Goal: Transaction & Acquisition: Purchase product/service

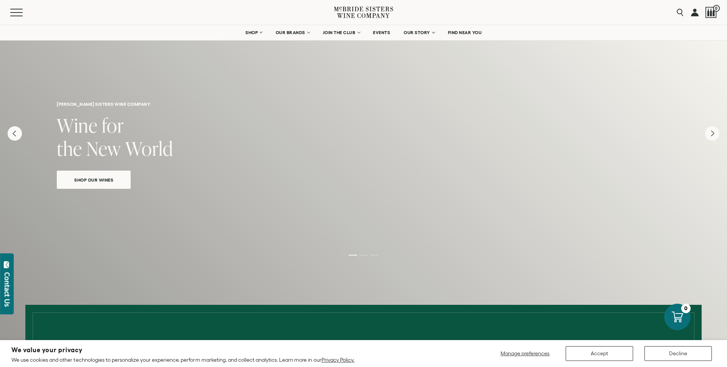
click at [435, 13] on div "Menu Search 0" at bounding box center [363, 12] width 727 height 25
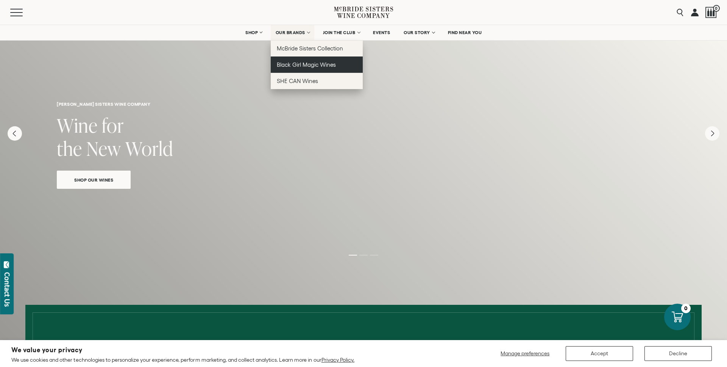
click at [298, 68] on link "Black Girl Magic Wines" at bounding box center [317, 64] width 92 height 16
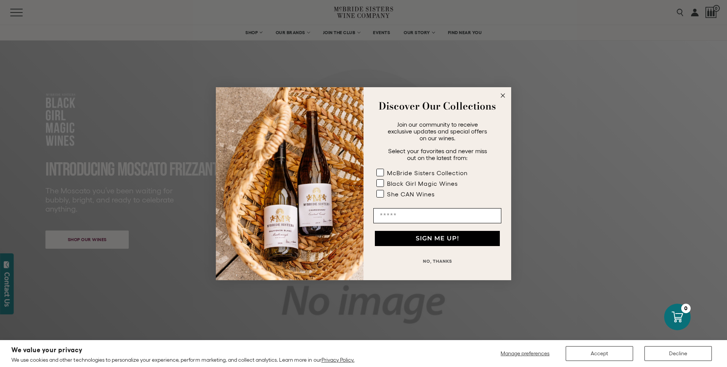
click at [503, 96] on circle "Close dialog" at bounding box center [503, 95] width 9 height 9
